Goal: Information Seeking & Learning: Learn about a topic

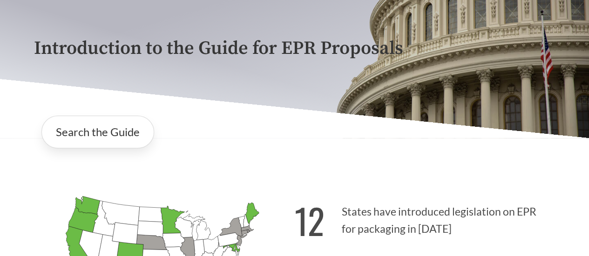
scroll to position [186, 0]
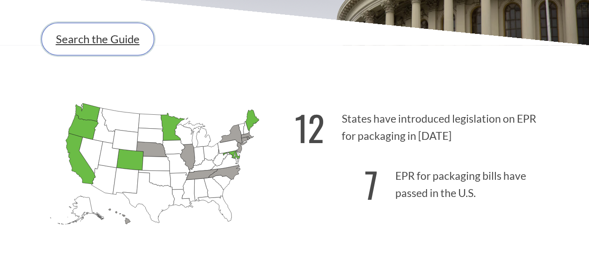
click at [108, 37] on link "Search the Guide" at bounding box center [97, 39] width 113 height 33
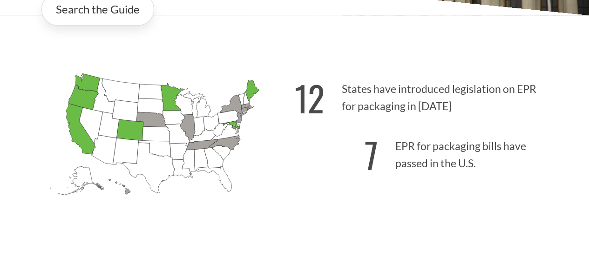
scroll to position [233, 0]
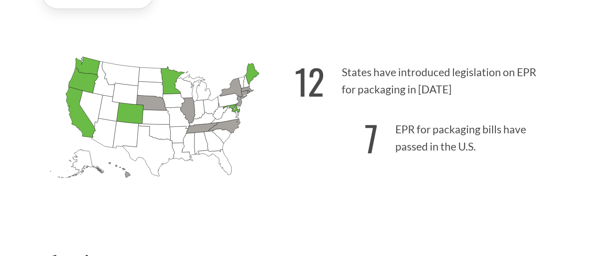
click at [340, 78] on p "12 States have introduced legislation on EPR for packaging in [DATE]" at bounding box center [425, 78] width 261 height 57
drag, startPoint x: 343, startPoint y: 73, endPoint x: 443, endPoint y: 86, distance: 100.4
click at [431, 82] on p "12 States have introduced legislation on EPR for packaging in [DATE]" at bounding box center [425, 78] width 261 height 57
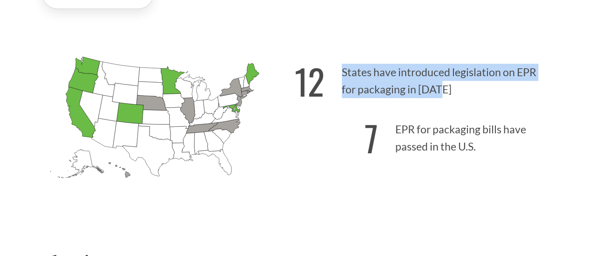
drag, startPoint x: 439, startPoint y: 93, endPoint x: 341, endPoint y: 72, distance: 100.5
click at [341, 72] on p "12 States have introduced legislation on EPR for packaging in [DATE]" at bounding box center [425, 78] width 261 height 57
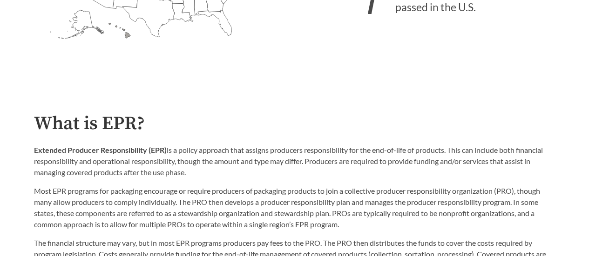
scroll to position [419, 0]
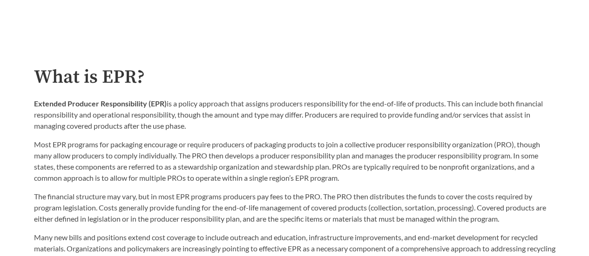
drag, startPoint x: 194, startPoint y: 129, endPoint x: 29, endPoint y: 105, distance: 166.5
click at [29, 105] on div "What is EPR? Extended Producer Responsibility (EPR) is a policy approach that a…" at bounding box center [295, 166] width 536 height 199
copy p "Extended Producer Responsibility (EPR) is a policy approach that assigns produc…"
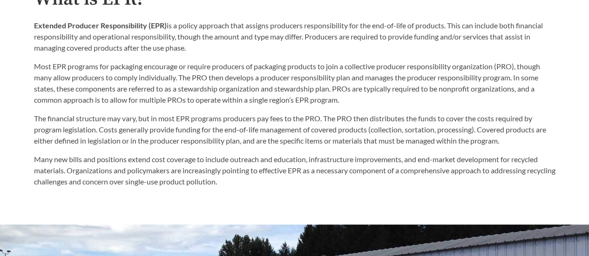
scroll to position [512, 0]
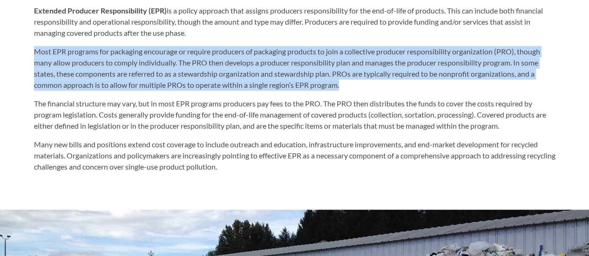
drag, startPoint x: 35, startPoint y: 54, endPoint x: 347, endPoint y: 86, distance: 313.9
click at [347, 86] on p "Most EPR programs for packaging encourage or require producers of packaging pro…" at bounding box center [294, 68] width 521 height 45
copy p "Most EPR programs for packaging encourage or require producers of packaging pro…"
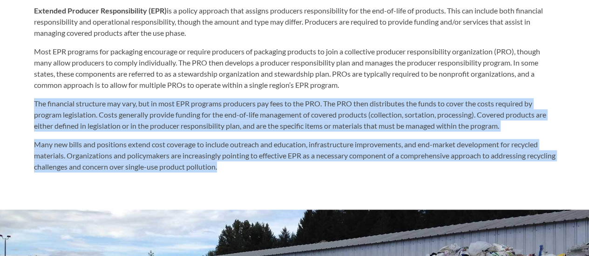
drag, startPoint x: 257, startPoint y: 170, endPoint x: 30, endPoint y: 107, distance: 235.8
click at [30, 107] on div "What is EPR? Extended Producer Responsibility (EPR) is a policy approach that a…" at bounding box center [295, 73] width 536 height 199
copy div "The financial structure may vary, but in most EPR programs producers pay fees t…"
click at [213, 125] on p "The financial structure may vary, but in most EPR programs producers pay fees t…" at bounding box center [294, 115] width 521 height 34
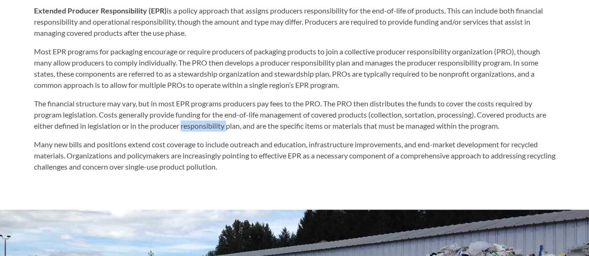
click at [213, 125] on p "The financial structure may vary, but in most EPR programs producers pay fees t…" at bounding box center [294, 115] width 521 height 34
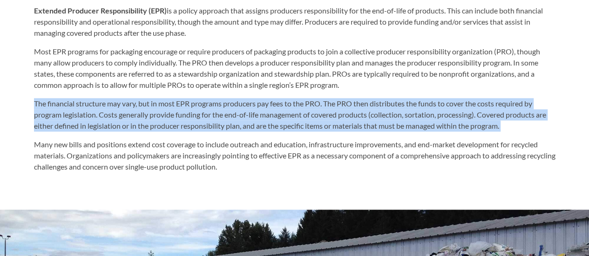
click at [213, 125] on p "The financial structure may vary, but in most EPR programs producers pay fees t…" at bounding box center [294, 115] width 521 height 34
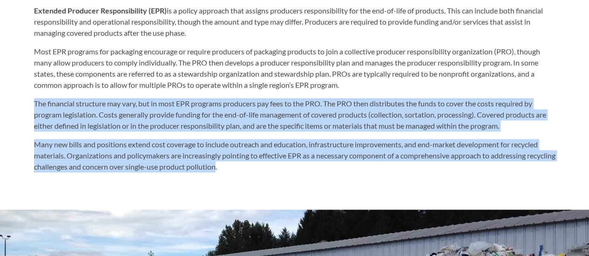
drag, startPoint x: 247, startPoint y: 172, endPoint x: 32, endPoint y: 106, distance: 224.4
click at [32, 106] on div "What is EPR? Extended Producer Responsibility (EPR) is a policy approach that a…" at bounding box center [295, 73] width 536 height 199
copy div "The financial structure may vary, but in most EPR programs producers pay fees t…"
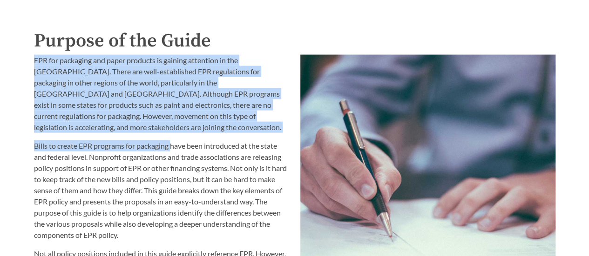
scroll to position [977, 0]
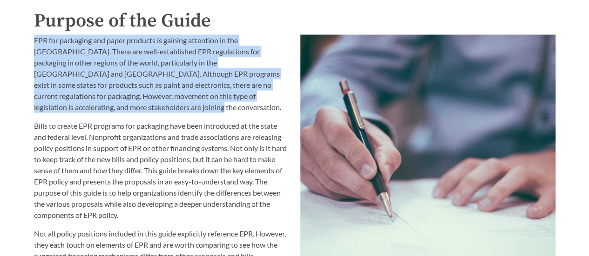
drag, startPoint x: 34, startPoint y: 88, endPoint x: 292, endPoint y: 99, distance: 257.5
click at [292, 99] on div "EPR for packaging and paper products is gaining attention in the [GEOGRAPHIC_DA…" at bounding box center [161, 200] width 266 height 342
copy p "EPR for packaging and paper products is gaining attention in the [GEOGRAPHIC_DA…"
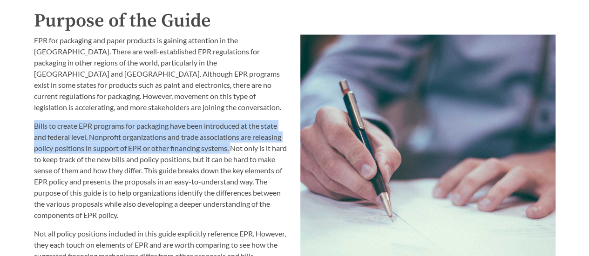
drag, startPoint x: 33, startPoint y: 115, endPoint x: 231, endPoint y: 137, distance: 199.4
click at [231, 137] on div "EPR for packaging and paper products is gaining attention in the [GEOGRAPHIC_DA…" at bounding box center [161, 200] width 266 height 342
copy p "Bills to create EPR programs for packaging have been introduced at the state an…"
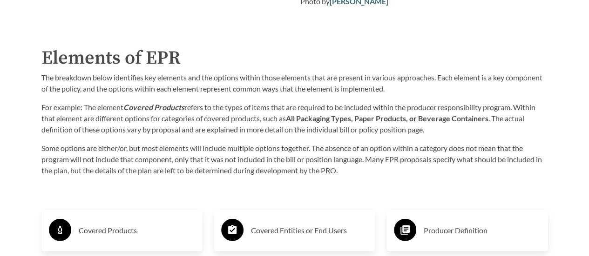
scroll to position [1349, 0]
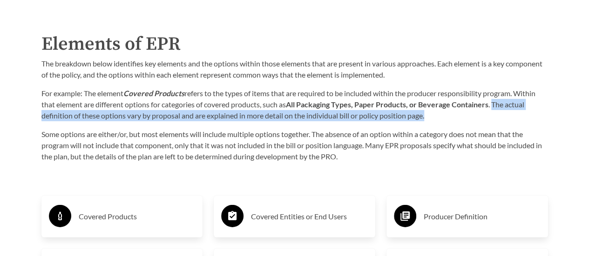
drag, startPoint x: 427, startPoint y: 121, endPoint x: 495, endPoint y: 110, distance: 68.7
click at [495, 110] on p "For example: The element Covered Products refers to the types of items that are…" at bounding box center [294, 105] width 506 height 34
copy p "The actual definition of these options vary by proposal and are explained in mo…"
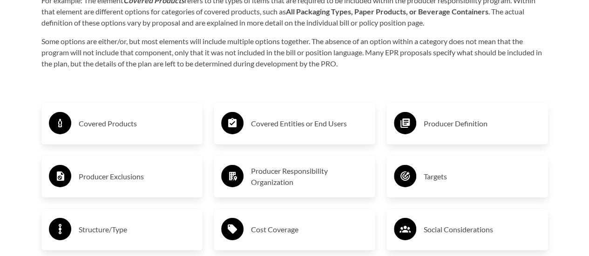
click at [154, 131] on h3 "Covered Products" at bounding box center [137, 123] width 117 height 15
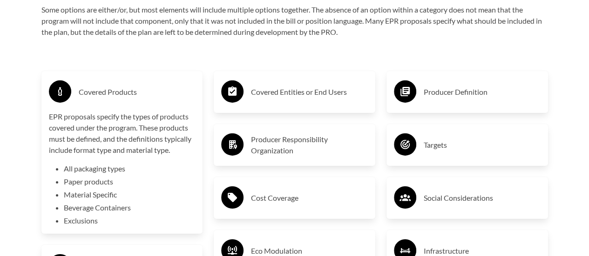
scroll to position [1489, 0]
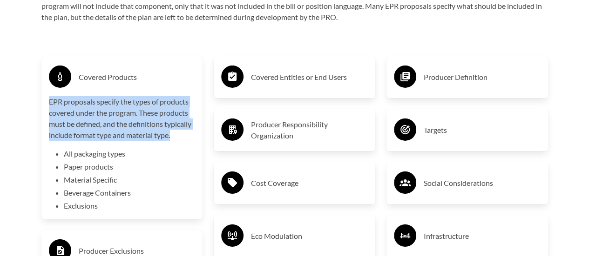
copy p "EPR proposals specify the types of products covered under the program. These pr…"
drag, startPoint x: 50, startPoint y: 103, endPoint x: 172, endPoint y: 138, distance: 126.8
click at [172, 138] on p "EPR proposals specify the types of products covered under the program. These pr…" at bounding box center [122, 118] width 147 height 45
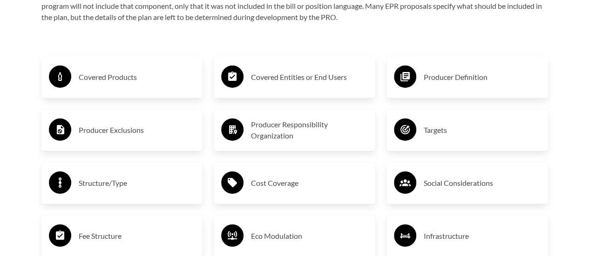
click at [472, 78] on h3 "Producer Definition" at bounding box center [481, 77] width 117 height 15
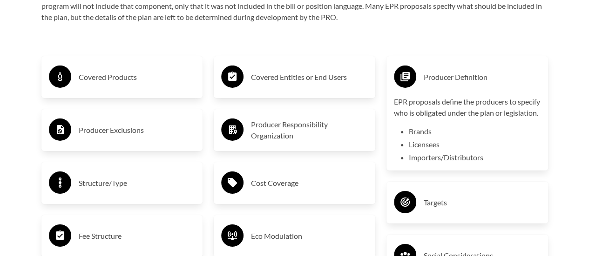
click at [422, 74] on div "Producer Definition" at bounding box center [467, 77] width 147 height 27
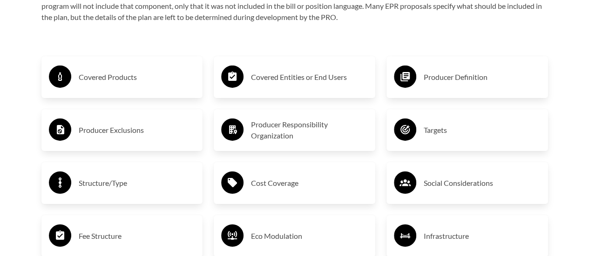
click at [131, 135] on h3 "Producer Exclusions" at bounding box center [137, 130] width 117 height 15
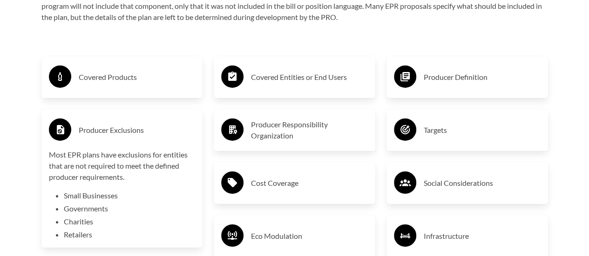
click at [424, 95] on div "Producer Definition" at bounding box center [466, 77] width 161 height 42
click at [433, 74] on h3 "Producer Definition" at bounding box center [481, 77] width 117 height 15
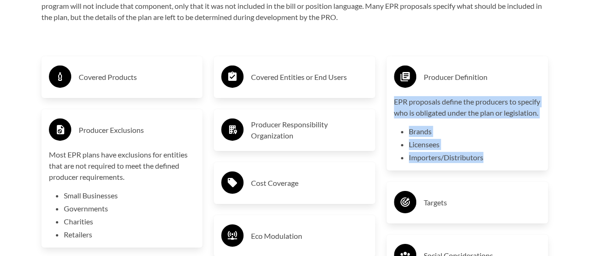
drag, startPoint x: 395, startPoint y: 105, endPoint x: 483, endPoint y: 168, distance: 108.3
click at [483, 163] on div "EPR proposals define the producers to specify who is obligated under the plan o…" at bounding box center [467, 129] width 147 height 67
copy div "EPR proposals define the producers to specify who is obligated under the plan o…"
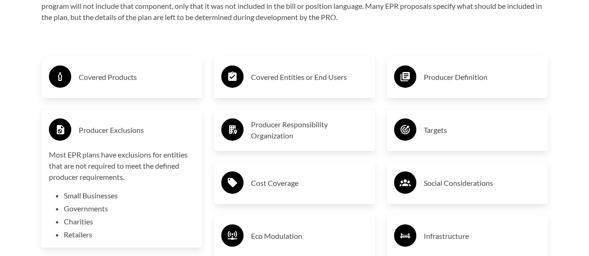
click at [431, 93] on div "Producer Definition" at bounding box center [466, 77] width 161 height 42
click at [431, 85] on h3 "Producer Definition" at bounding box center [481, 77] width 117 height 15
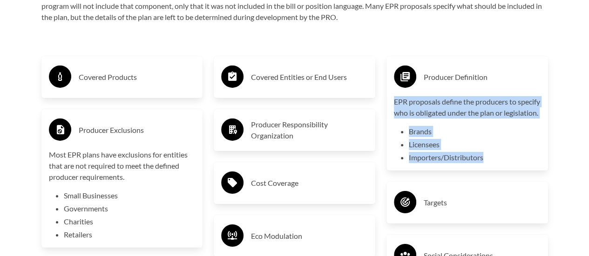
drag, startPoint x: 393, startPoint y: 101, endPoint x: 499, endPoint y: 173, distance: 127.9
click at [499, 163] on div "EPR proposals define the producers to specify who is obligated under the plan o…" at bounding box center [467, 129] width 147 height 67
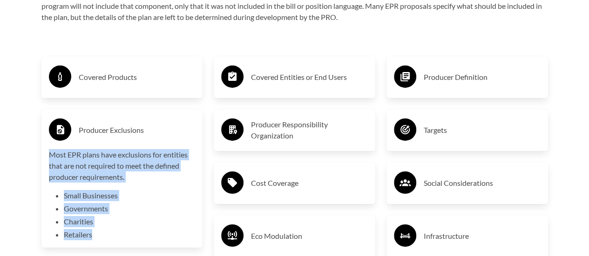
drag, startPoint x: 50, startPoint y: 156, endPoint x: 106, endPoint y: 236, distance: 98.0
click at [106, 236] on div "Most EPR plans have exclusions for entities that are not required to meet the d…" at bounding box center [122, 194] width 147 height 91
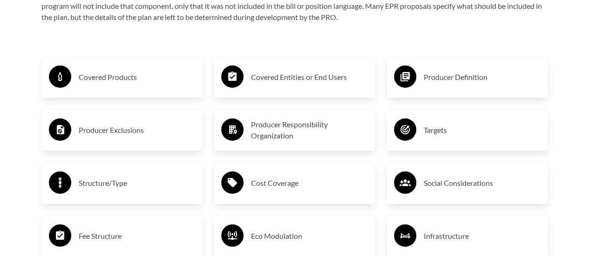
click at [272, 140] on h3 "Producer Responsibility Organization" at bounding box center [309, 130] width 117 height 22
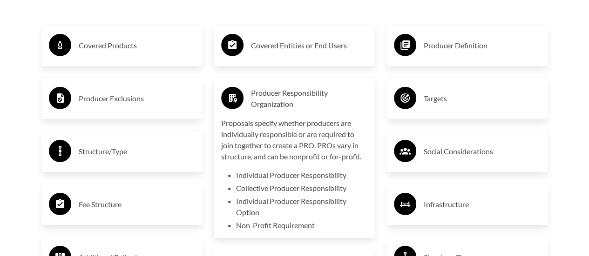
scroll to position [1535, 0]
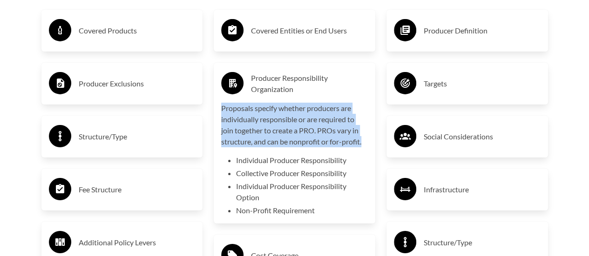
drag, startPoint x: 223, startPoint y: 109, endPoint x: 367, endPoint y: 146, distance: 148.3
click at [367, 146] on p "Proposals specify whether producers are individually responsible or are require…" at bounding box center [294, 125] width 147 height 45
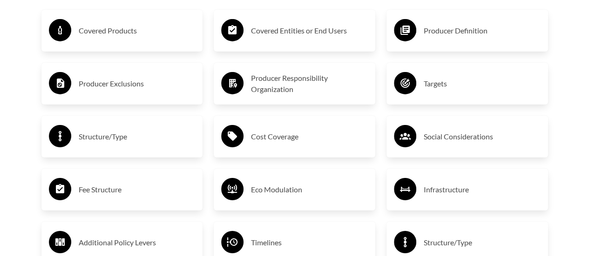
click at [423, 84] on h3 "Targets" at bounding box center [481, 83] width 117 height 15
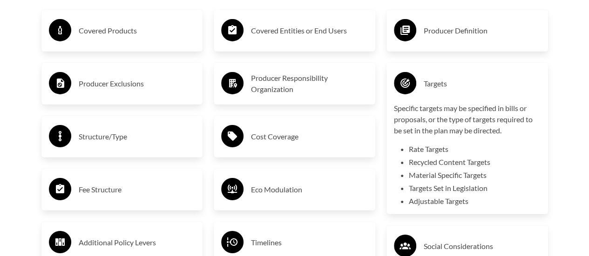
click at [142, 144] on h3 "Structure/Type" at bounding box center [137, 136] width 117 height 15
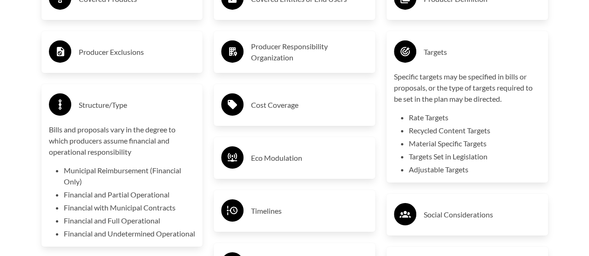
scroll to position [1582, 0]
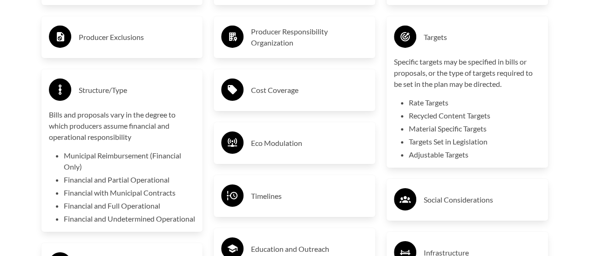
click at [443, 38] on h3 "Targets" at bounding box center [481, 37] width 117 height 15
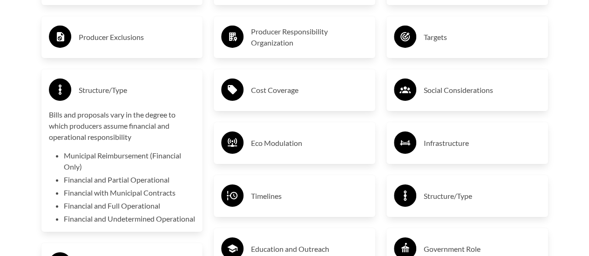
click at [137, 94] on h3 "Structure/Type" at bounding box center [137, 90] width 117 height 15
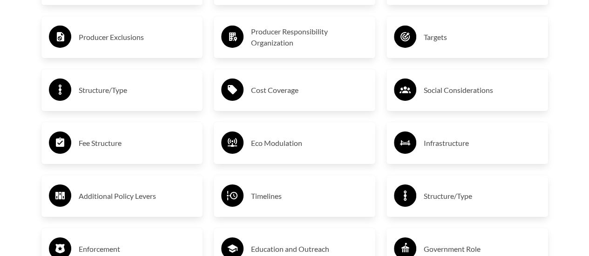
click at [280, 93] on h3 "Cost Coverage" at bounding box center [309, 90] width 117 height 15
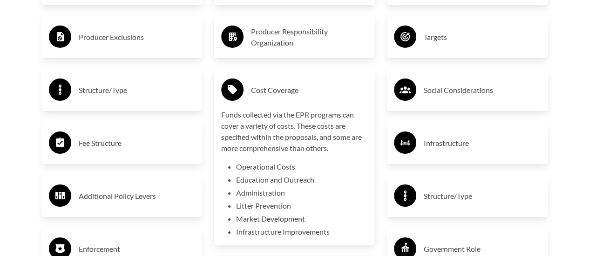
click at [361, 87] on h3 "Cost Coverage" at bounding box center [309, 90] width 117 height 15
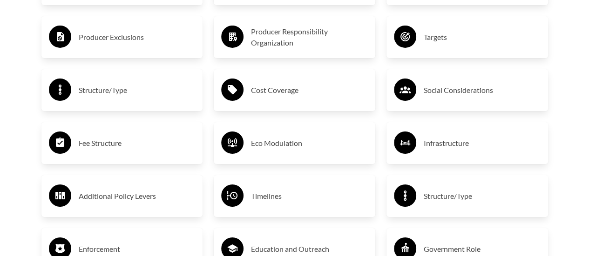
click at [453, 88] on h3 "Social Considerations" at bounding box center [481, 90] width 117 height 15
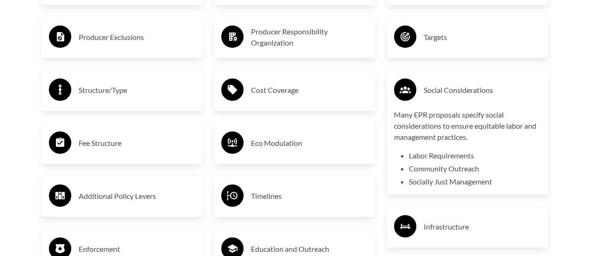
click at [453, 88] on h3 "Social Considerations" at bounding box center [481, 90] width 117 height 15
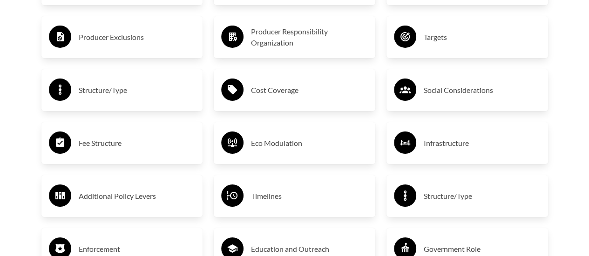
click at [103, 148] on h3 "Fee Structure" at bounding box center [137, 143] width 117 height 15
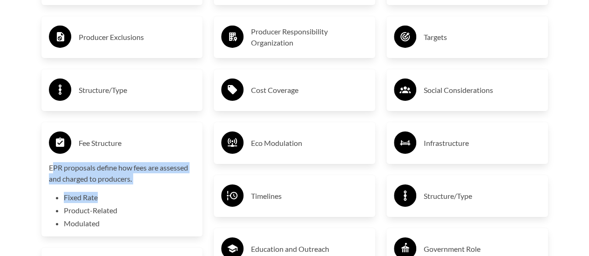
drag, startPoint x: 51, startPoint y: 167, endPoint x: 90, endPoint y: 196, distance: 48.8
click at [99, 201] on div "EPR proposals define how fees are assessed and charged to producers. Fixed Rate…" at bounding box center [122, 195] width 147 height 67
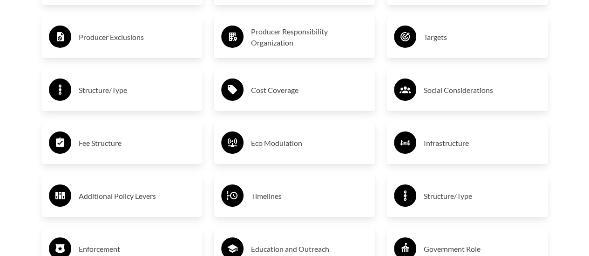
click at [89, 150] on h3 "Fee Structure" at bounding box center [137, 143] width 117 height 15
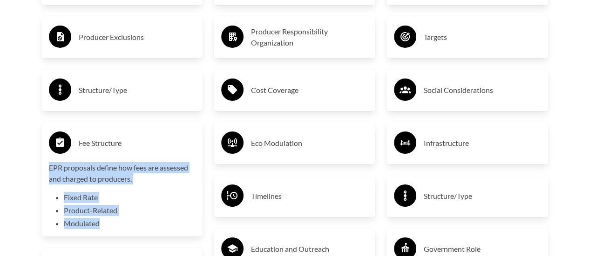
drag, startPoint x: 48, startPoint y: 171, endPoint x: 104, endPoint y: 230, distance: 81.6
click at [104, 229] on div "EPR proposals define how fees are assessed and charged to producers. Fixed Rate…" at bounding box center [122, 195] width 147 height 67
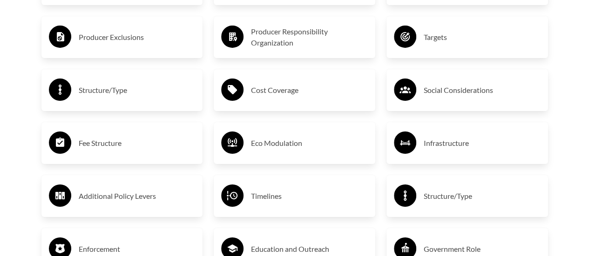
click at [105, 146] on h3 "Fee Structure" at bounding box center [137, 143] width 117 height 15
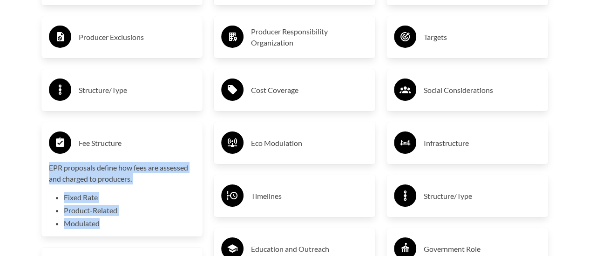
drag, startPoint x: 49, startPoint y: 167, endPoint x: 105, endPoint y: 230, distance: 84.0
click at [105, 229] on div "EPR proposals define how fees are assessed and charged to producers. Fixed Rate…" at bounding box center [122, 195] width 147 height 67
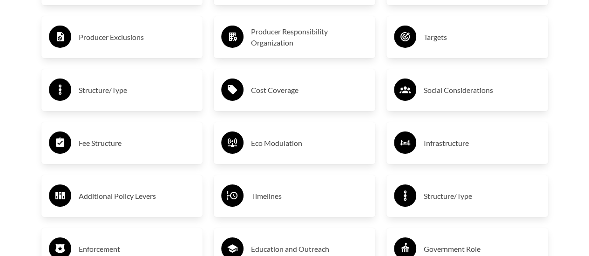
click at [269, 138] on h3 "Eco Modulation" at bounding box center [309, 143] width 117 height 15
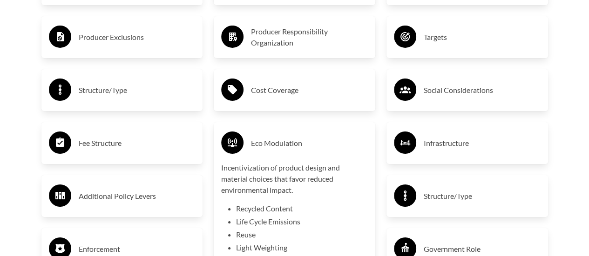
click at [269, 138] on h3 "Eco Modulation" at bounding box center [309, 143] width 117 height 15
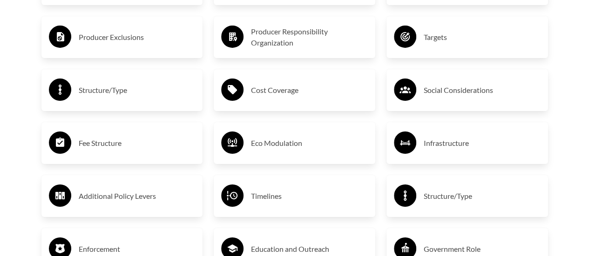
click at [301, 136] on div "Eco Modulation" at bounding box center [294, 143] width 147 height 27
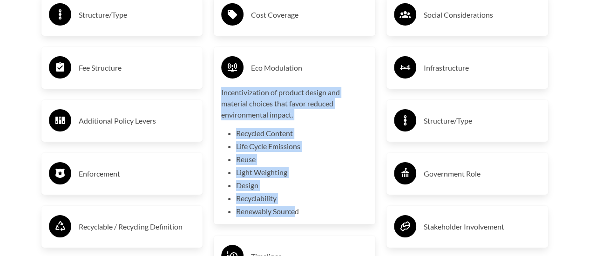
scroll to position [1722, 0]
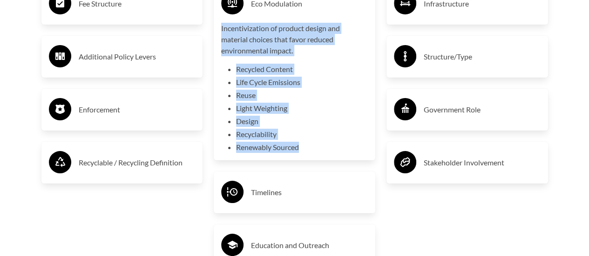
drag, startPoint x: 221, startPoint y: 167, endPoint x: 302, endPoint y: 146, distance: 83.5
click at [302, 146] on div "Incentivization of product design and material choices that favor reduced envir…" at bounding box center [294, 88] width 147 height 130
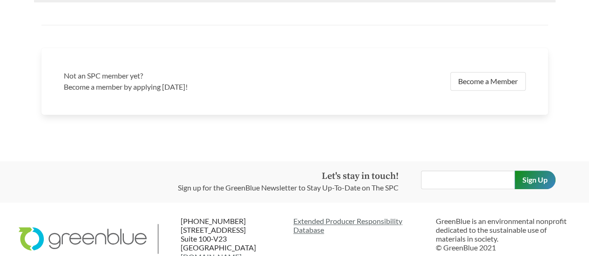
scroll to position [2074, 0]
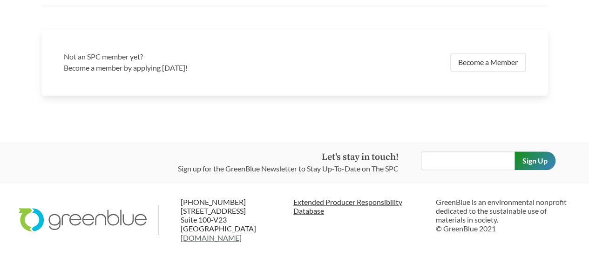
click at [302, 201] on link "Extended Producer Responsibility Database" at bounding box center [360, 207] width 135 height 18
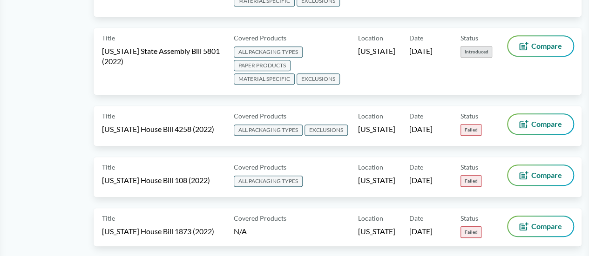
scroll to position [5687, 0]
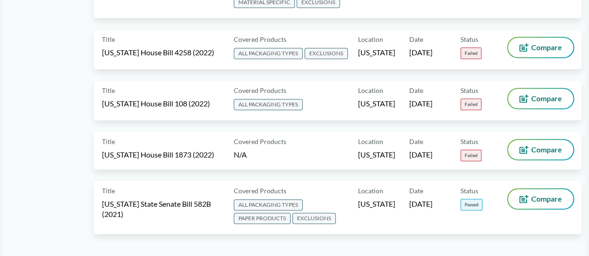
drag, startPoint x: 469, startPoint y: 164, endPoint x: 487, endPoint y: 171, distance: 18.8
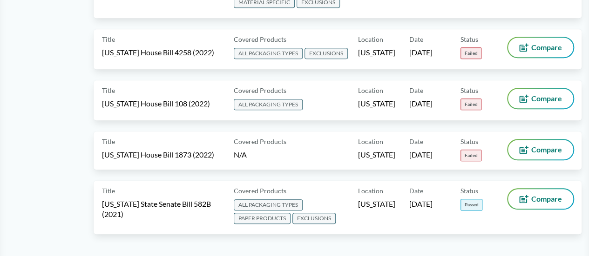
type input "[EMAIL_ADDRESS][DOMAIN_NAME]"
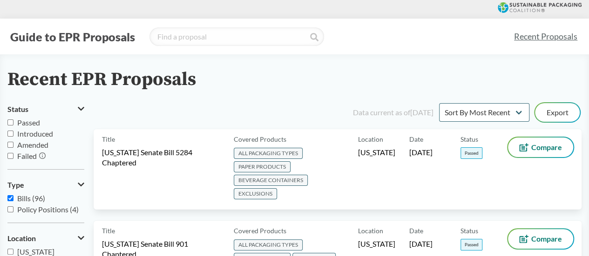
click at [20, 124] on span "Passed" at bounding box center [28, 122] width 23 height 9
click at [13, 124] on input "Passed" at bounding box center [10, 123] width 6 height 6
checkbox input "true"
click at [38, 134] on span "Introduced" at bounding box center [35, 133] width 36 height 9
click at [13, 134] on input "Introduced" at bounding box center [10, 134] width 6 height 6
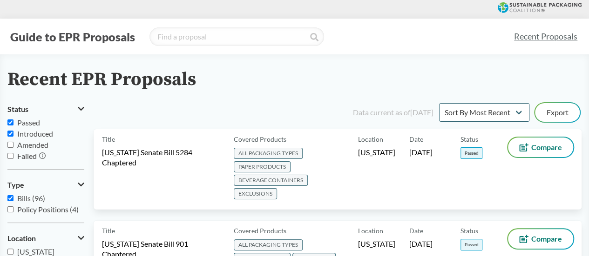
checkbox input "true"
click at [24, 122] on span "Passed" at bounding box center [28, 122] width 23 height 9
click at [13, 122] on input "Passed" at bounding box center [10, 123] width 6 height 6
checkbox input "false"
click at [27, 144] on span "Amended" at bounding box center [32, 145] width 31 height 9
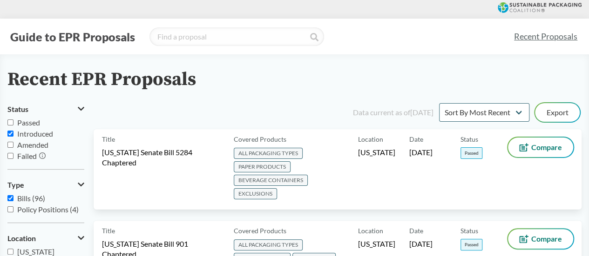
click at [13, 144] on input "Amended" at bounding box center [10, 145] width 6 height 6
checkbox input "true"
click at [25, 134] on span "Introduced" at bounding box center [35, 133] width 36 height 9
click at [13, 134] on input "Introduced" at bounding box center [10, 134] width 6 height 6
checkbox input "false"
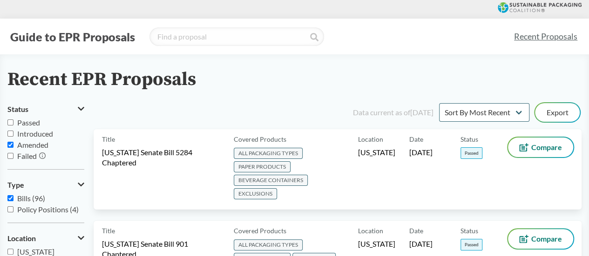
click at [21, 143] on span "Amended" at bounding box center [32, 145] width 31 height 9
click at [13, 143] on input "Amended" at bounding box center [10, 145] width 6 height 6
checkbox input "false"
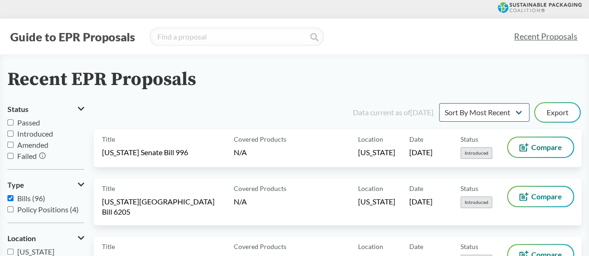
click at [22, 157] on span "Failed" at bounding box center [27, 156] width 20 height 9
click at [13, 157] on input "Failed" at bounding box center [10, 156] width 6 height 6
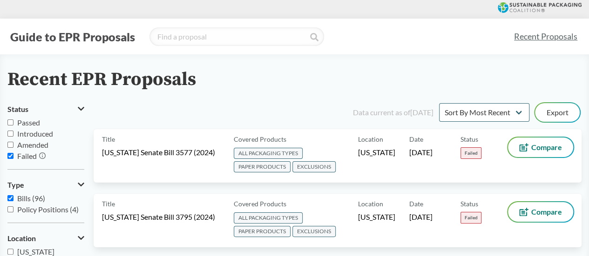
click at [22, 157] on span "Failed" at bounding box center [27, 156] width 20 height 9
click at [13, 157] on input "Failed" at bounding box center [10, 156] width 6 height 6
checkbox input "false"
click at [22, 124] on span "Passed" at bounding box center [28, 122] width 23 height 9
click at [13, 124] on input "Passed" at bounding box center [10, 123] width 6 height 6
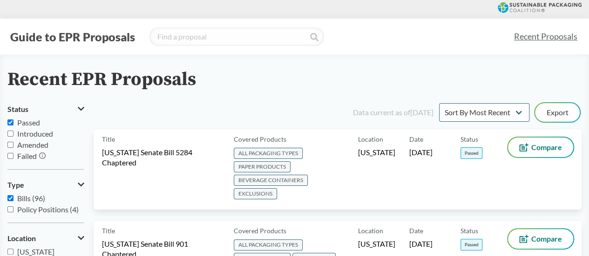
click at [27, 122] on span "Passed" at bounding box center [28, 122] width 23 height 9
click at [13, 122] on input "Passed" at bounding box center [10, 123] width 6 height 6
checkbox input "false"
click at [23, 197] on span "Bills (96)" at bounding box center [31, 198] width 28 height 9
click at [13, 197] on input "Bills (96)" at bounding box center [10, 198] width 6 height 6
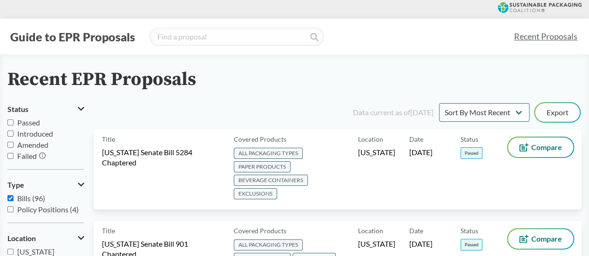
checkbox input "false"
click at [24, 210] on span "Policy Positions (4)" at bounding box center [47, 209] width 61 height 9
click at [13, 210] on input "Policy Positions (4)" at bounding box center [10, 210] width 6 height 6
checkbox input "true"
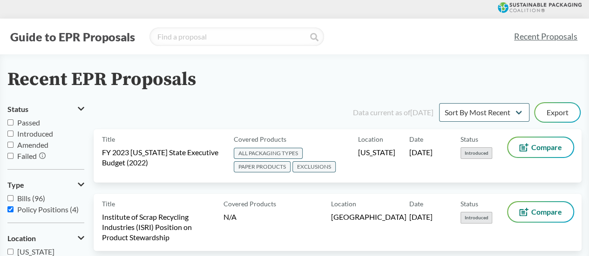
click at [22, 154] on span "Failed" at bounding box center [27, 156] width 20 height 9
click at [13, 154] on input "Failed" at bounding box center [10, 156] width 6 height 6
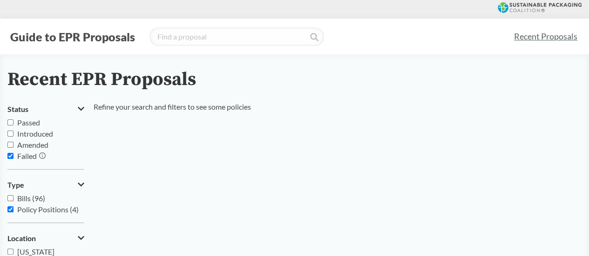
click at [22, 154] on span "Failed" at bounding box center [27, 156] width 20 height 9
click at [13, 154] on input "Failed" at bounding box center [10, 156] width 6 height 6
checkbox input "false"
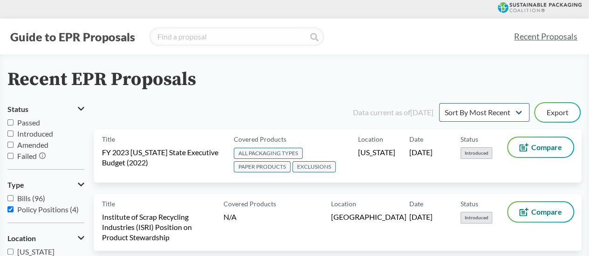
click at [24, 212] on span "Policy Positions (4)" at bounding box center [47, 209] width 61 height 9
click at [13, 212] on input "Policy Positions (4)" at bounding box center [10, 210] width 6 height 6
checkbox input "false"
click at [22, 197] on span "Bills (96)" at bounding box center [31, 198] width 28 height 9
click at [13, 197] on input "Bills (96)" at bounding box center [10, 198] width 6 height 6
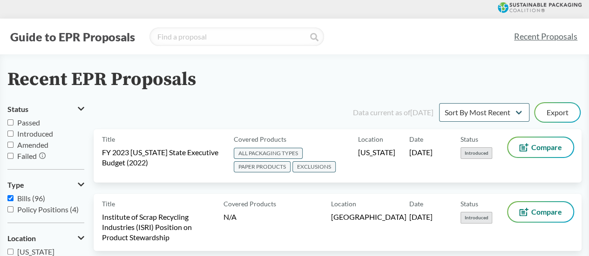
checkbox input "true"
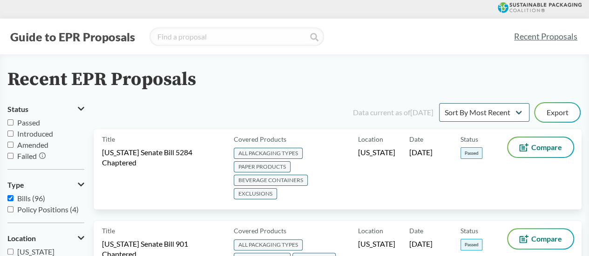
click at [28, 122] on span "Passed" at bounding box center [28, 122] width 23 height 9
click at [13, 122] on input "Passed" at bounding box center [10, 123] width 6 height 6
checkbox input "true"
click at [96, 33] on button "Guide to EPR Proposals" at bounding box center [72, 36] width 130 height 15
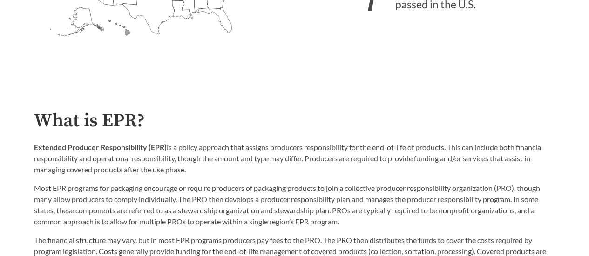
scroll to position [326, 0]
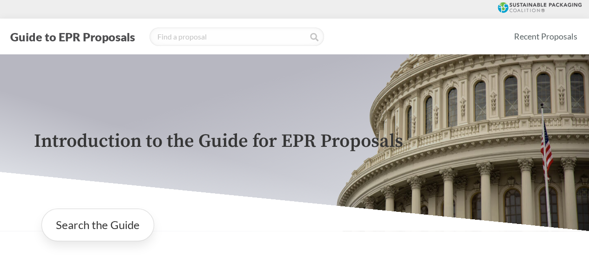
click at [510, 4] on icon at bounding box center [539, 7] width 84 height 11
